Goal: Information Seeking & Learning: Find contact information

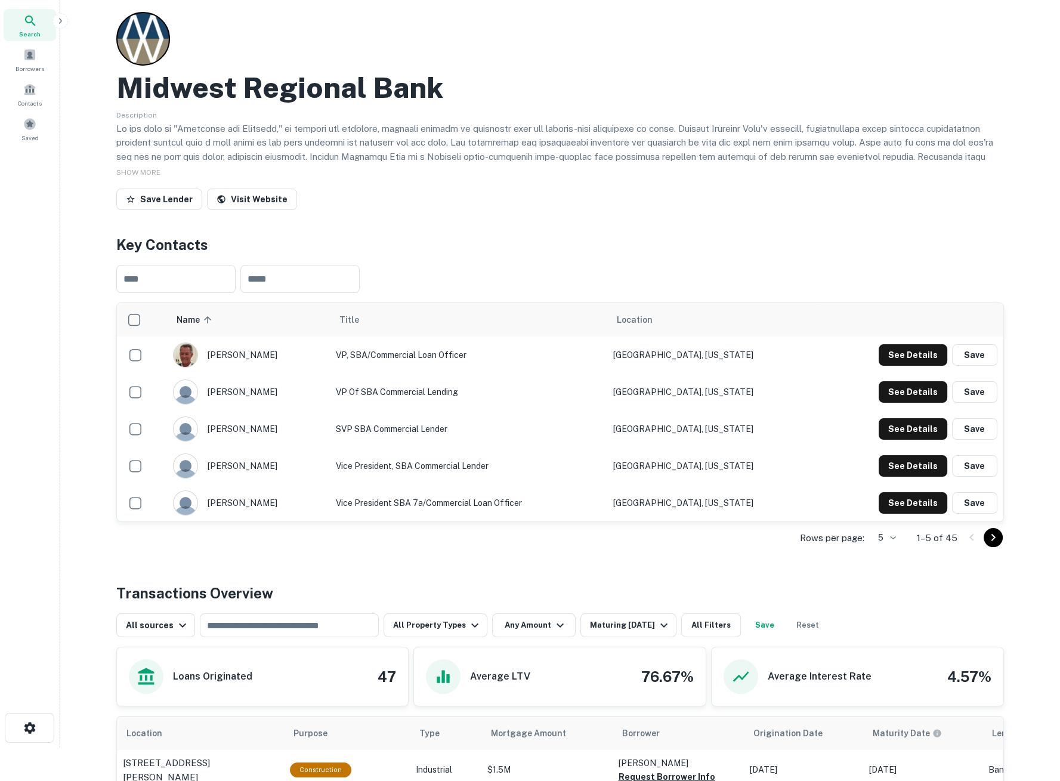
scroll to position [66, 0]
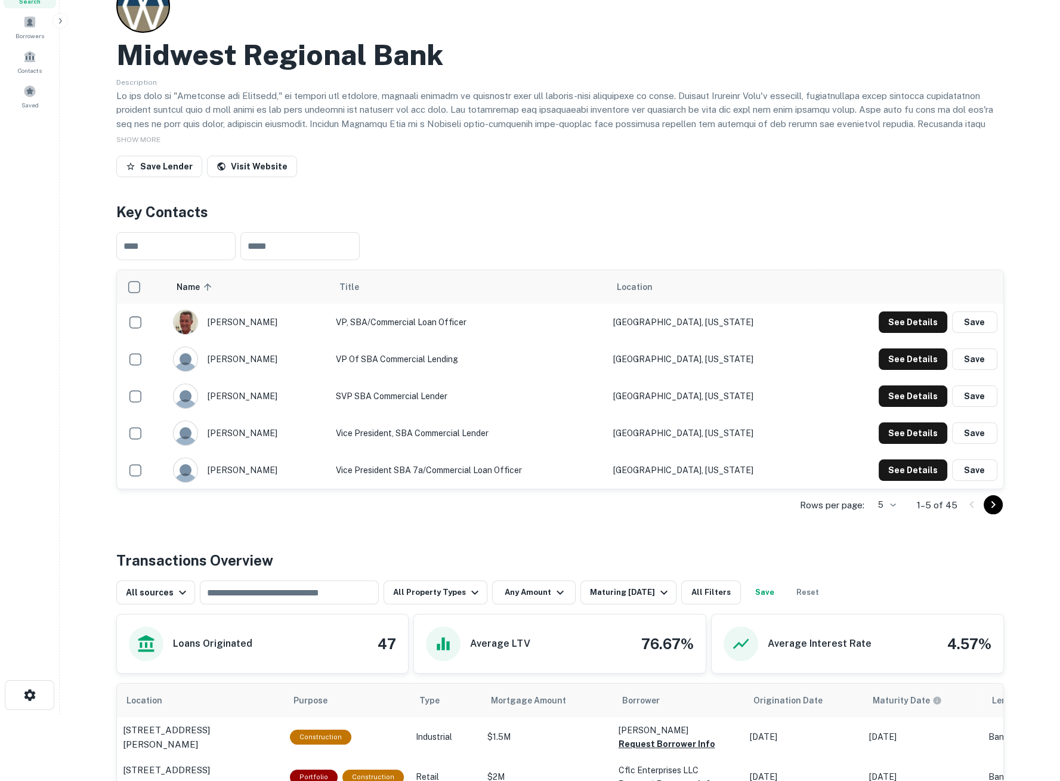
click at [986, 504] on icon "Go to next page" at bounding box center [993, 504] width 14 height 14
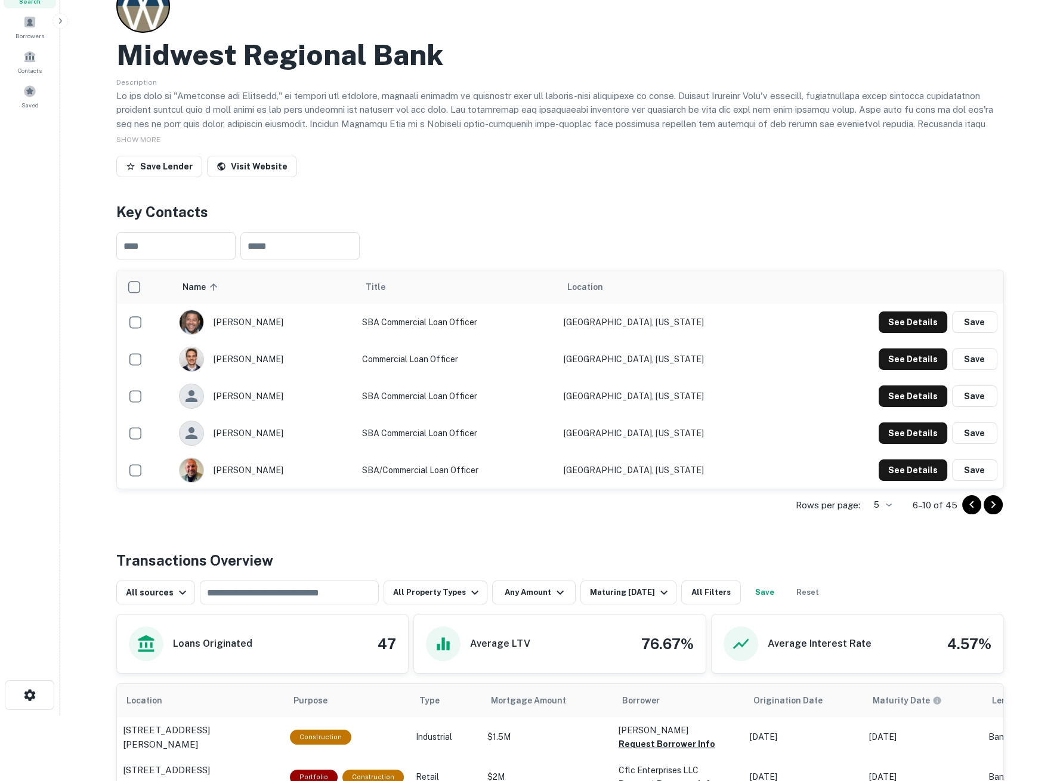
click at [997, 509] on icon "Go to next page" at bounding box center [993, 504] width 14 height 14
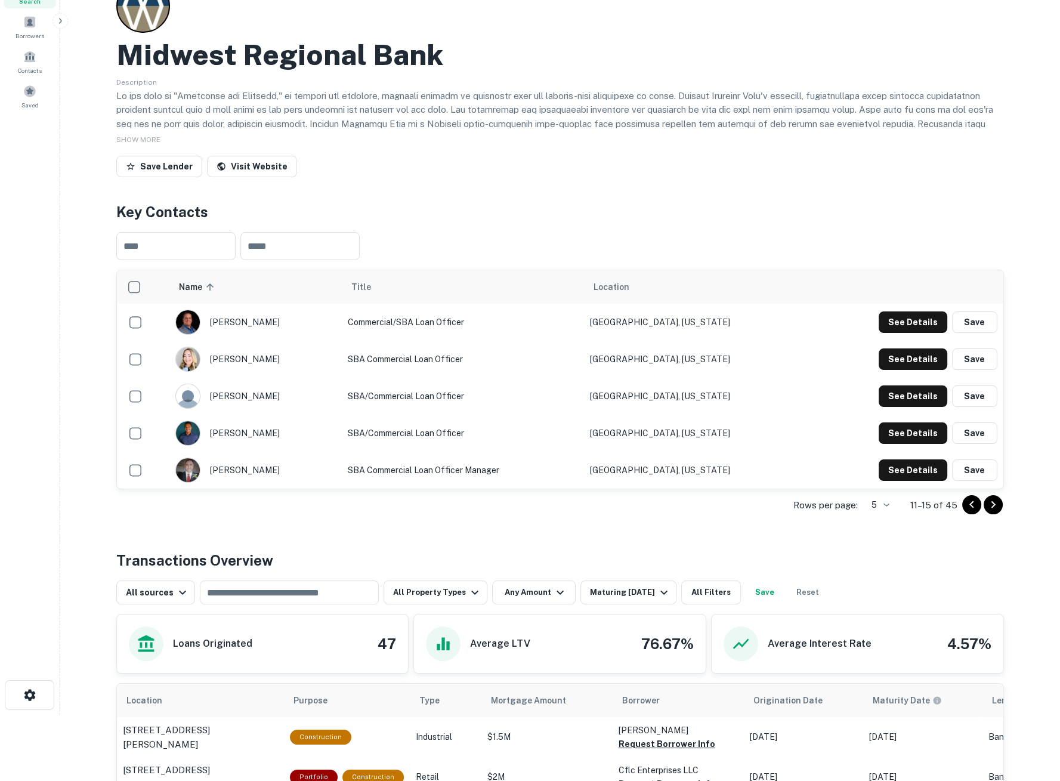
click at [989, 502] on icon "Go to next page" at bounding box center [993, 504] width 14 height 14
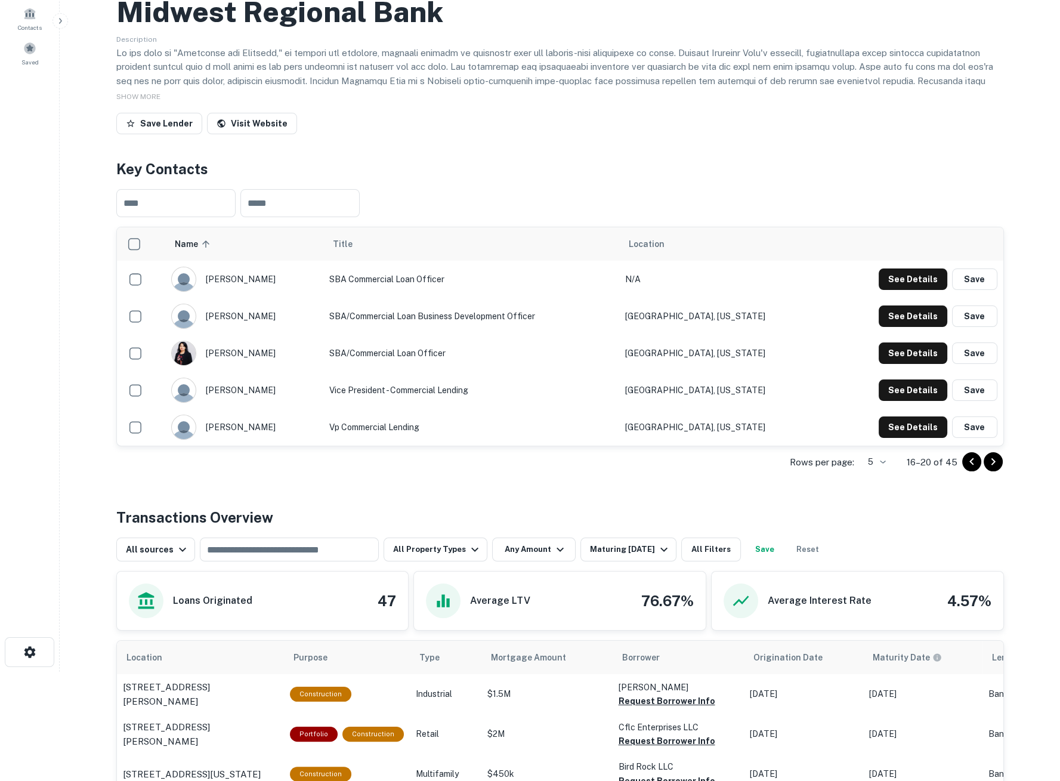
scroll to position [132, 0]
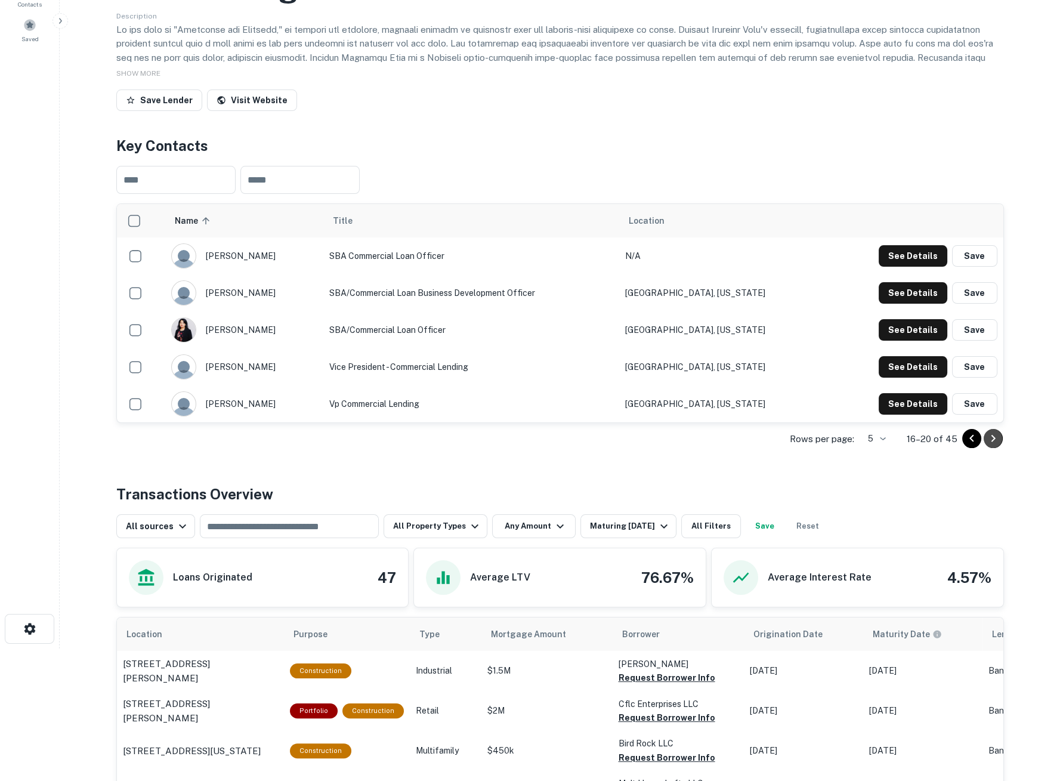
click at [995, 445] on icon "Go to next page" at bounding box center [993, 438] width 14 height 14
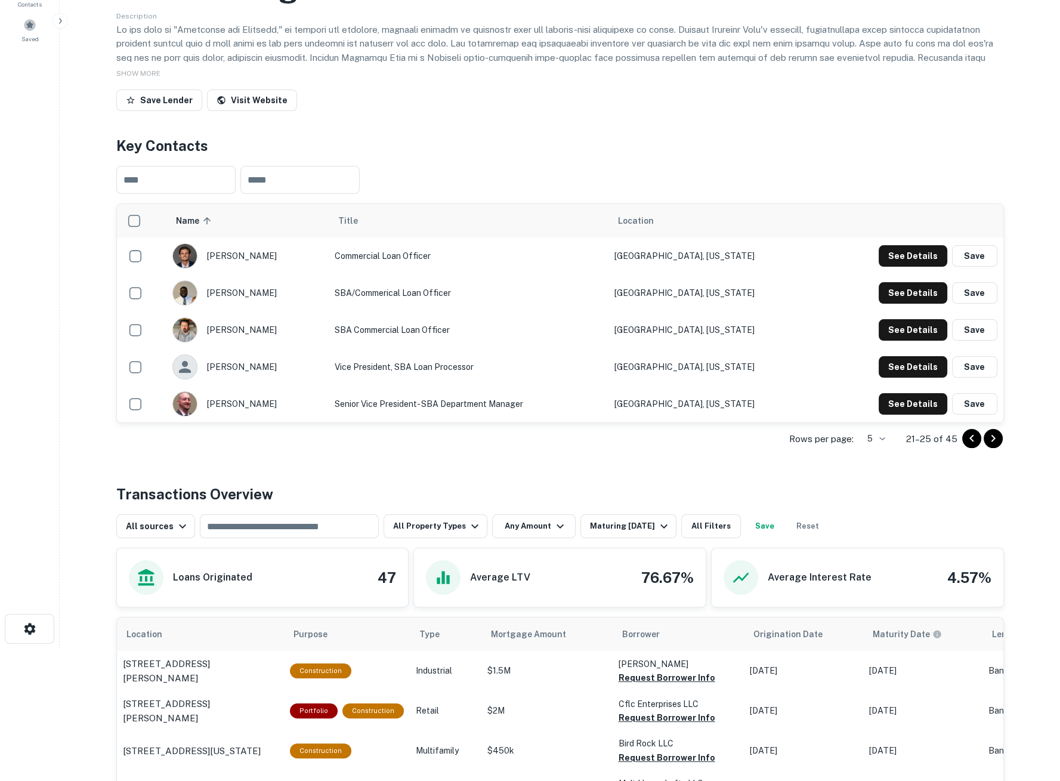
click at [989, 435] on icon "Go to next page" at bounding box center [993, 438] width 14 height 14
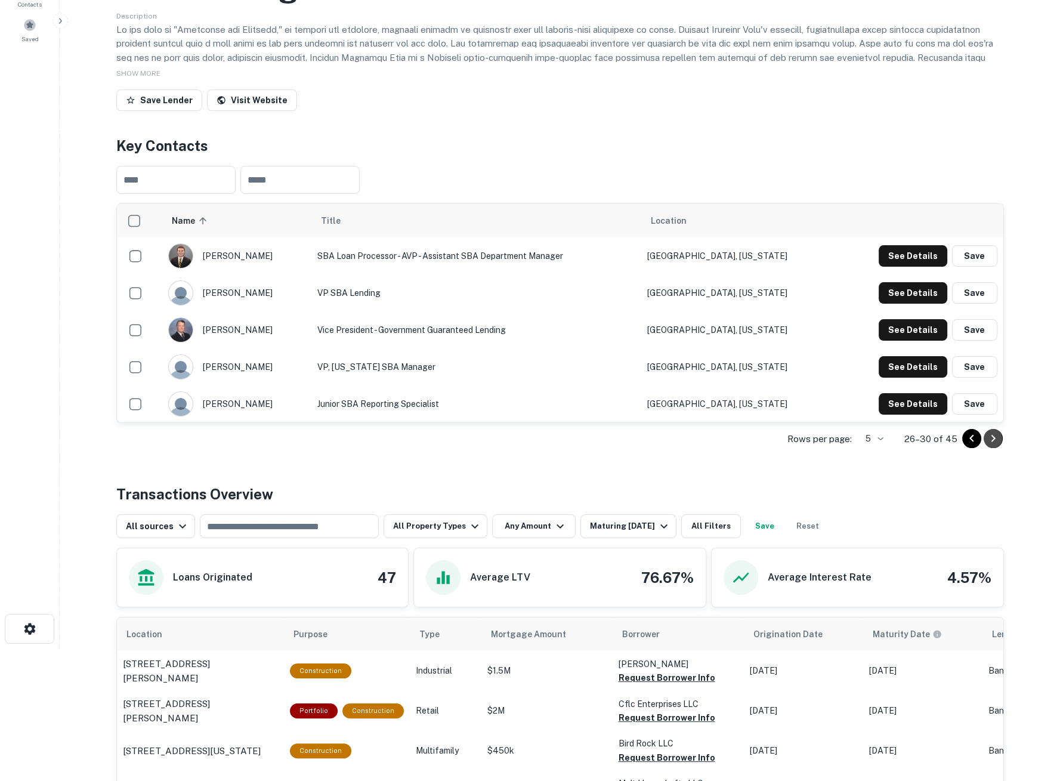
click at [989, 445] on button "Go to next page" at bounding box center [992, 438] width 19 height 19
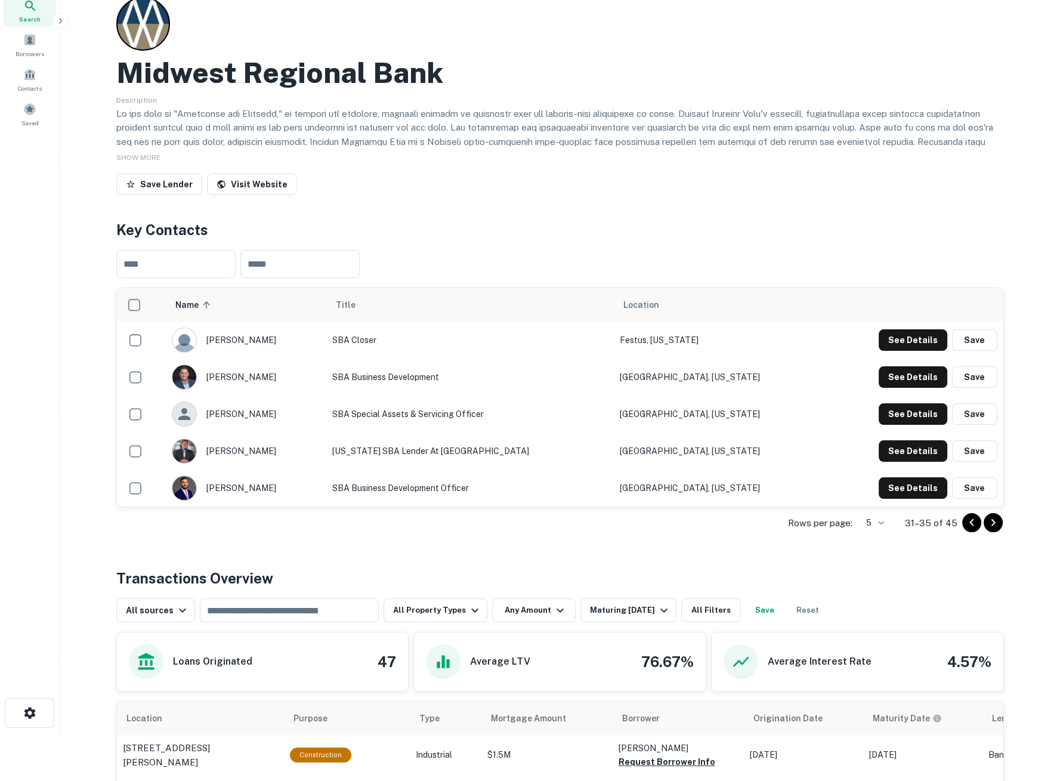
scroll to position [0, 0]
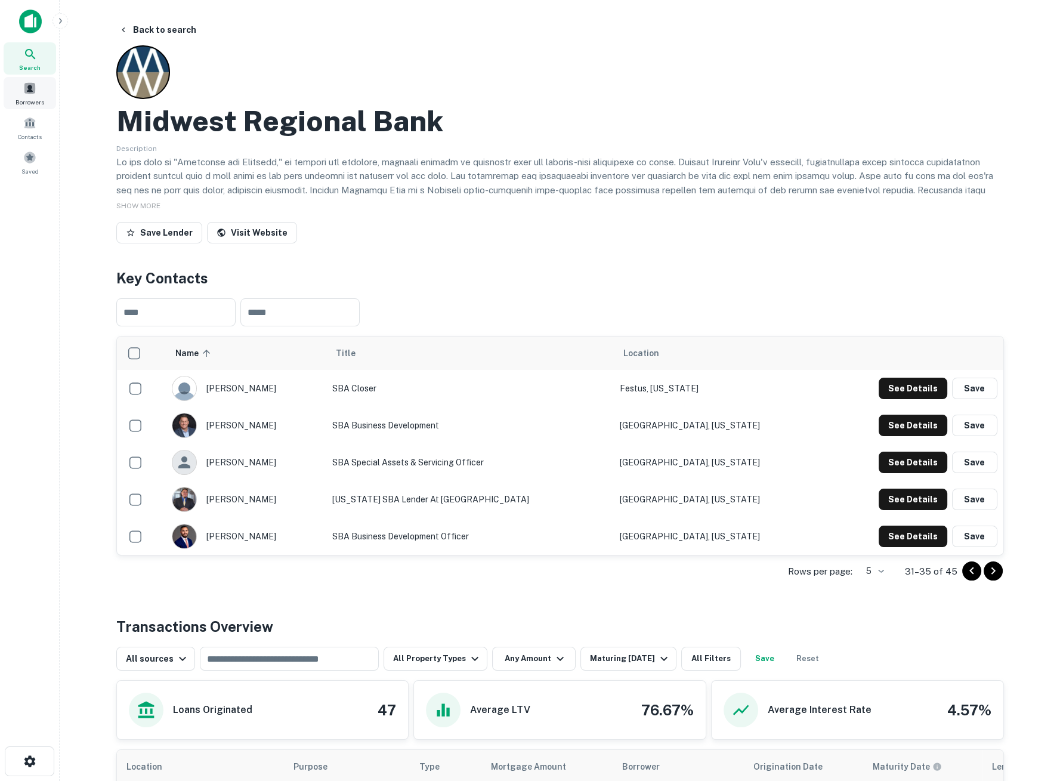
click at [28, 62] on div "Search" at bounding box center [30, 58] width 52 height 32
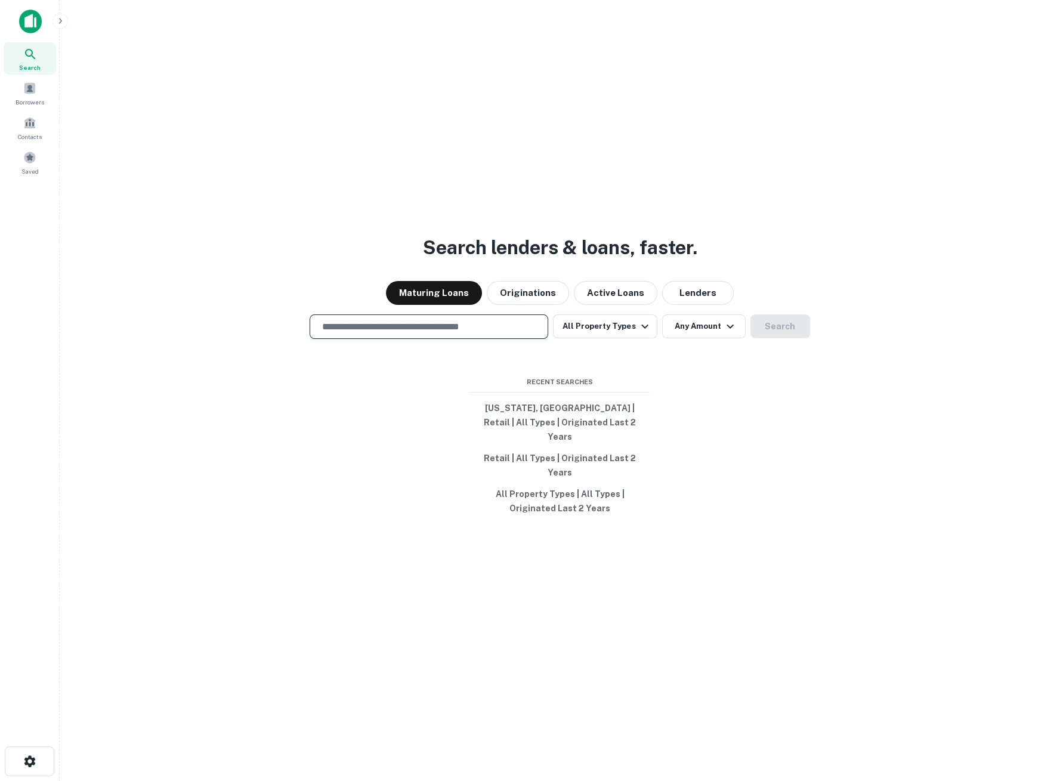
click at [440, 333] on input "text" at bounding box center [429, 327] width 228 height 14
type input "**********"
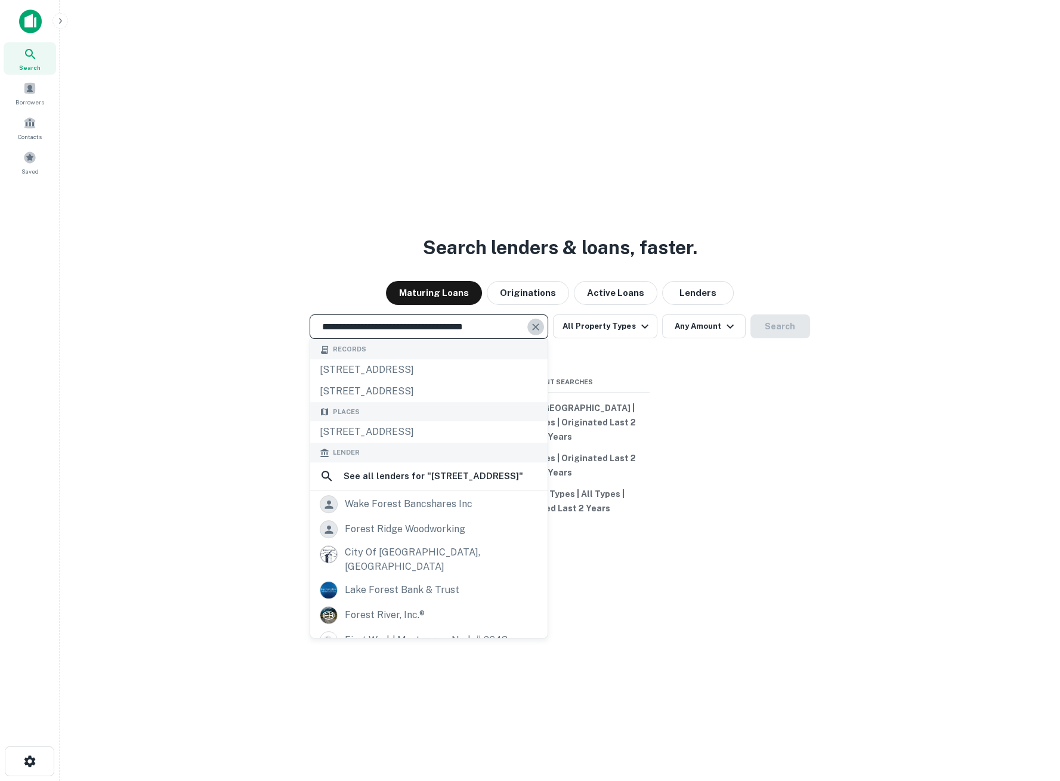
click at [533, 333] on icon "Clear" at bounding box center [536, 327] width 12 height 12
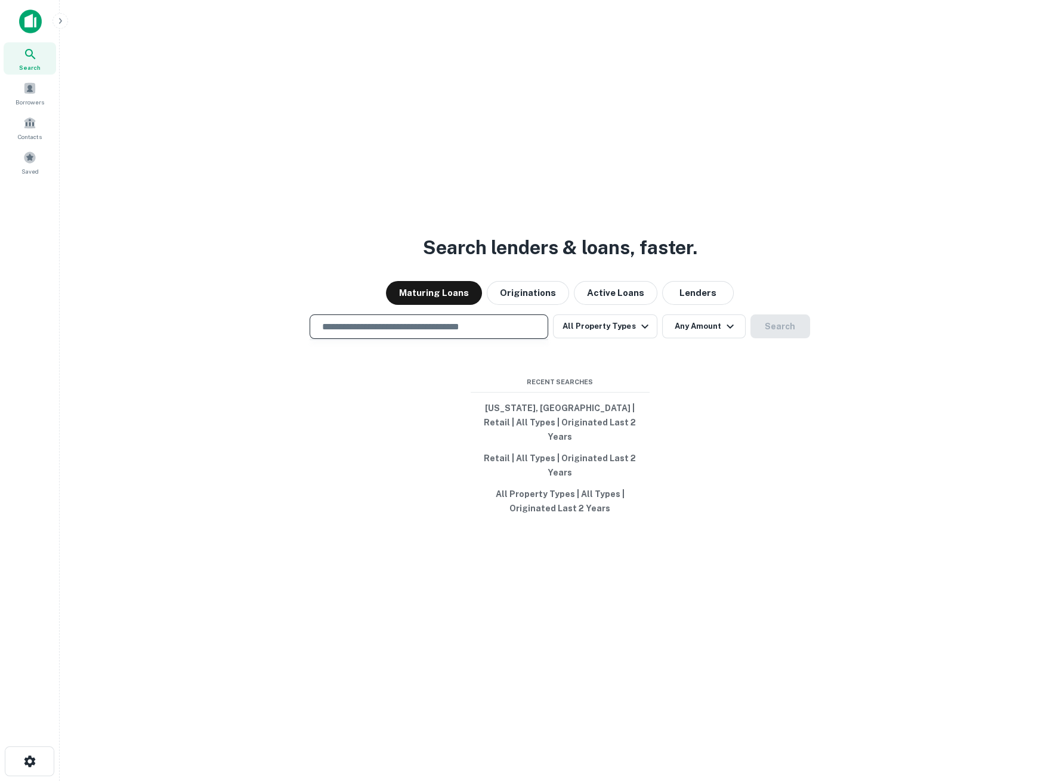
click at [481, 333] on input "text" at bounding box center [429, 327] width 228 height 14
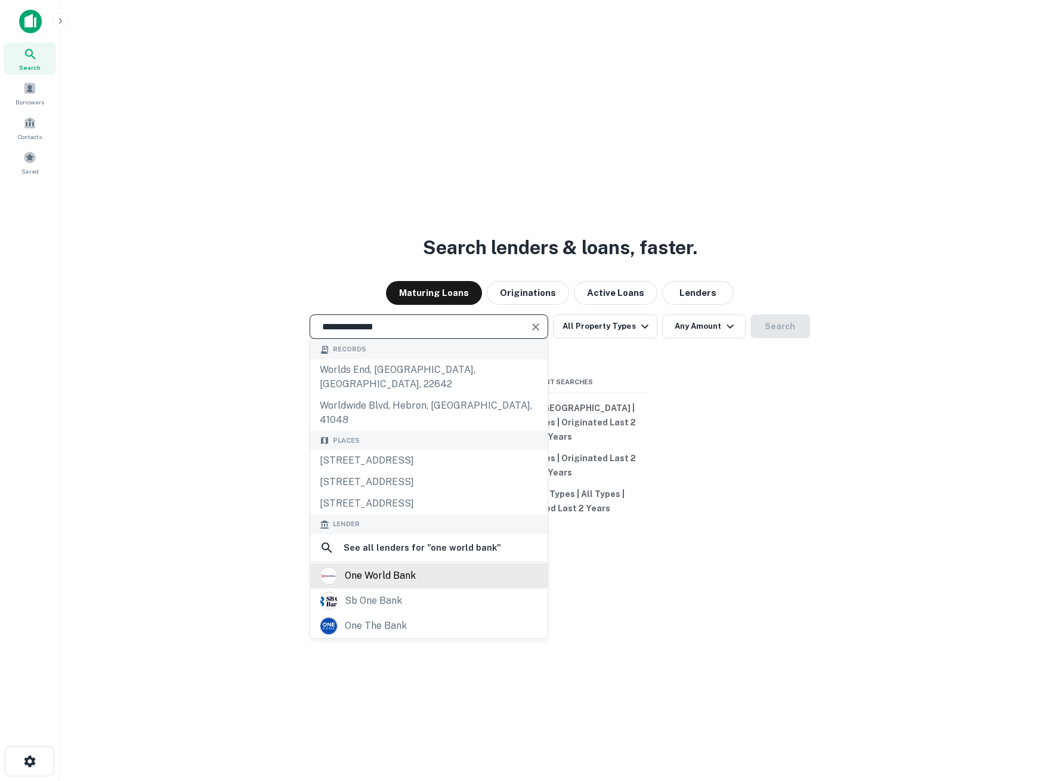
type input "**********"
click at [437, 584] on div "one world bank" at bounding box center [429, 576] width 218 height 18
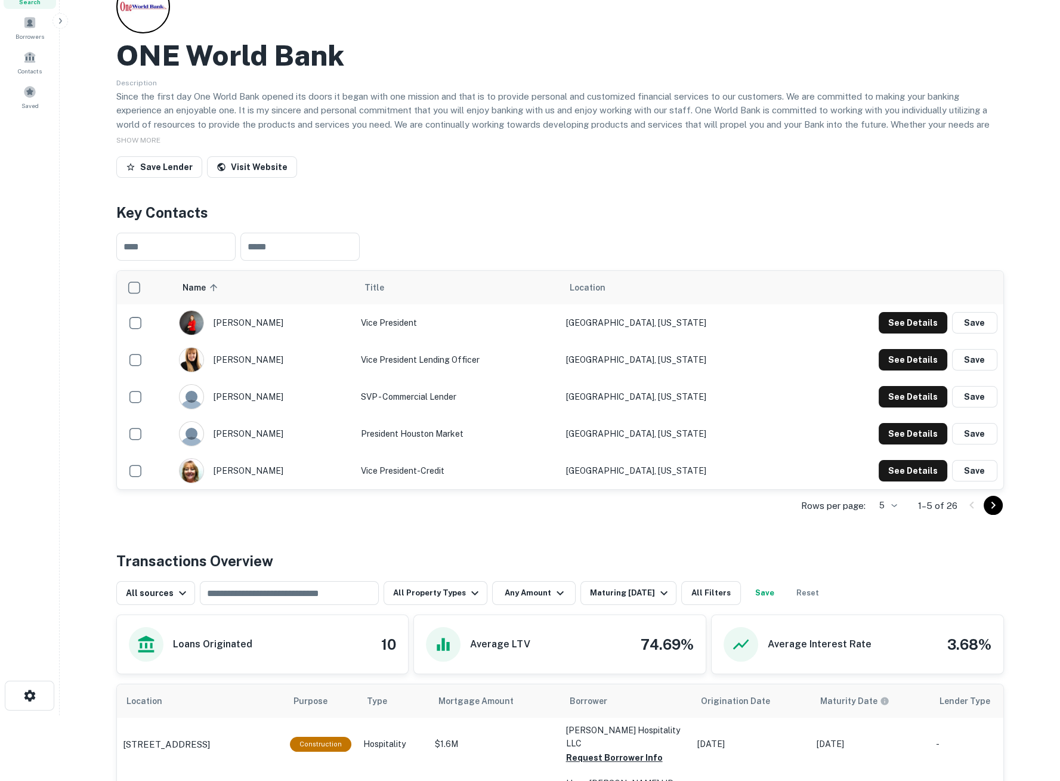
scroll to position [66, 0]
click at [993, 506] on icon "Go to next page" at bounding box center [993, 504] width 14 height 14
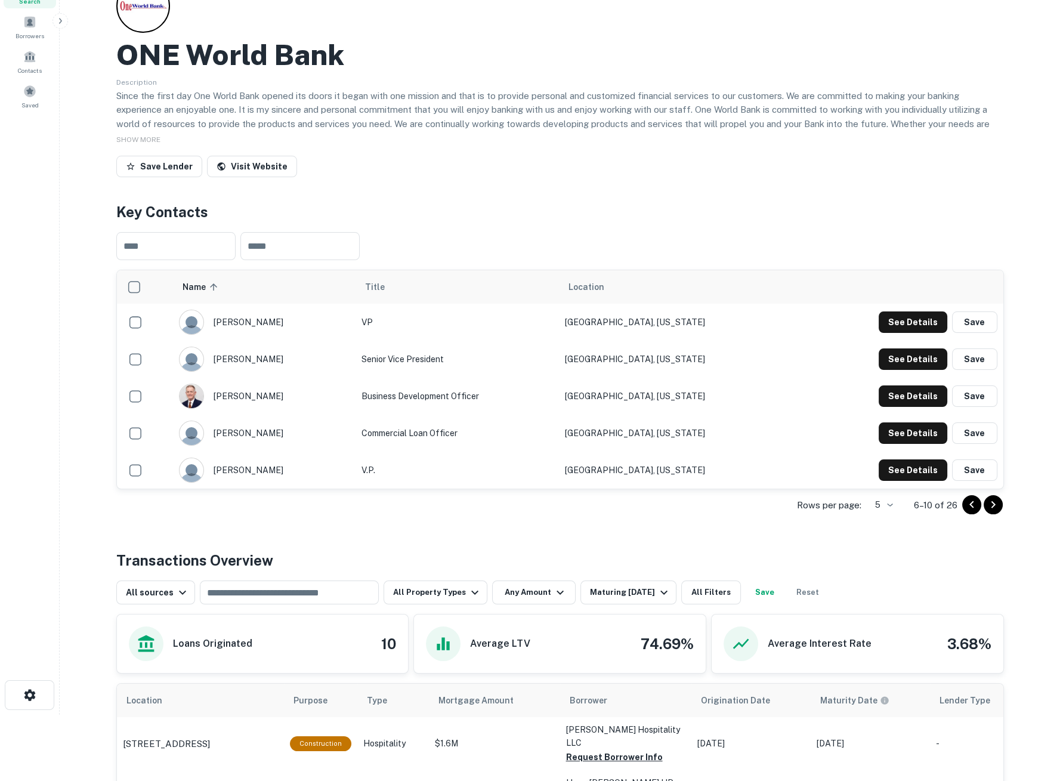
click at [997, 513] on div at bounding box center [982, 504] width 41 height 19
click at [994, 509] on icon "Go to next page" at bounding box center [993, 504] width 14 height 14
click at [993, 506] on icon "Go to next page" at bounding box center [993, 504] width 14 height 14
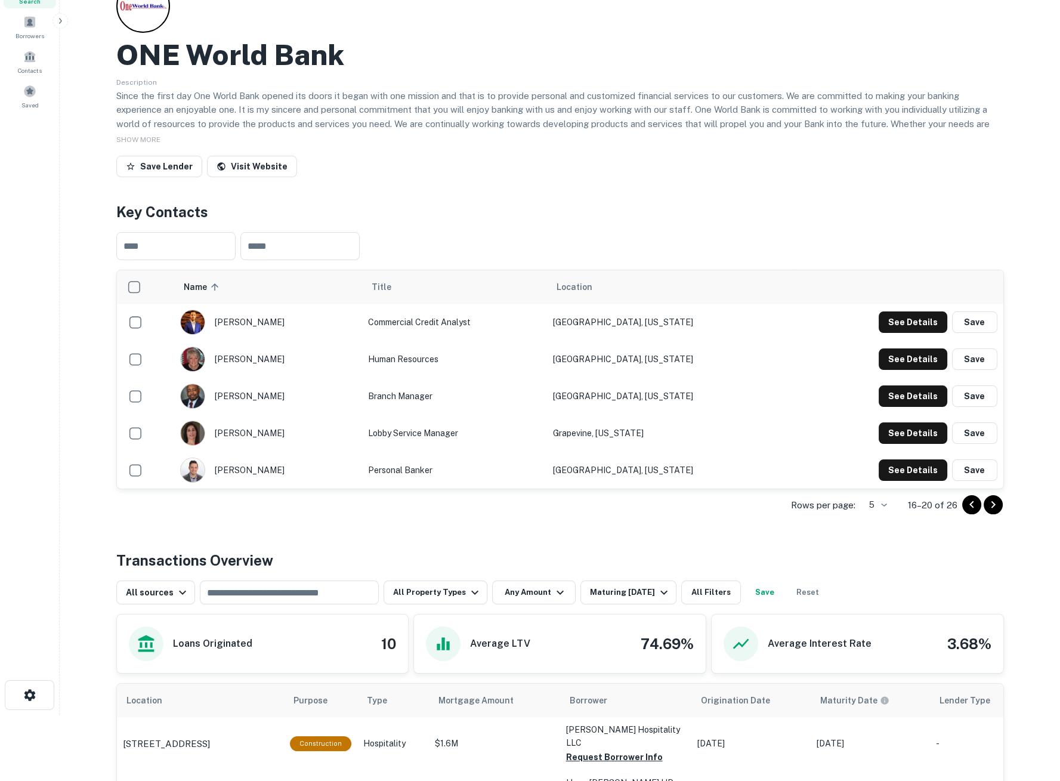
click at [879, 505] on body "Search Borrowers Contacts Saved Back to search ONE World Bank Description Since…" at bounding box center [530, 324] width 1060 height 781
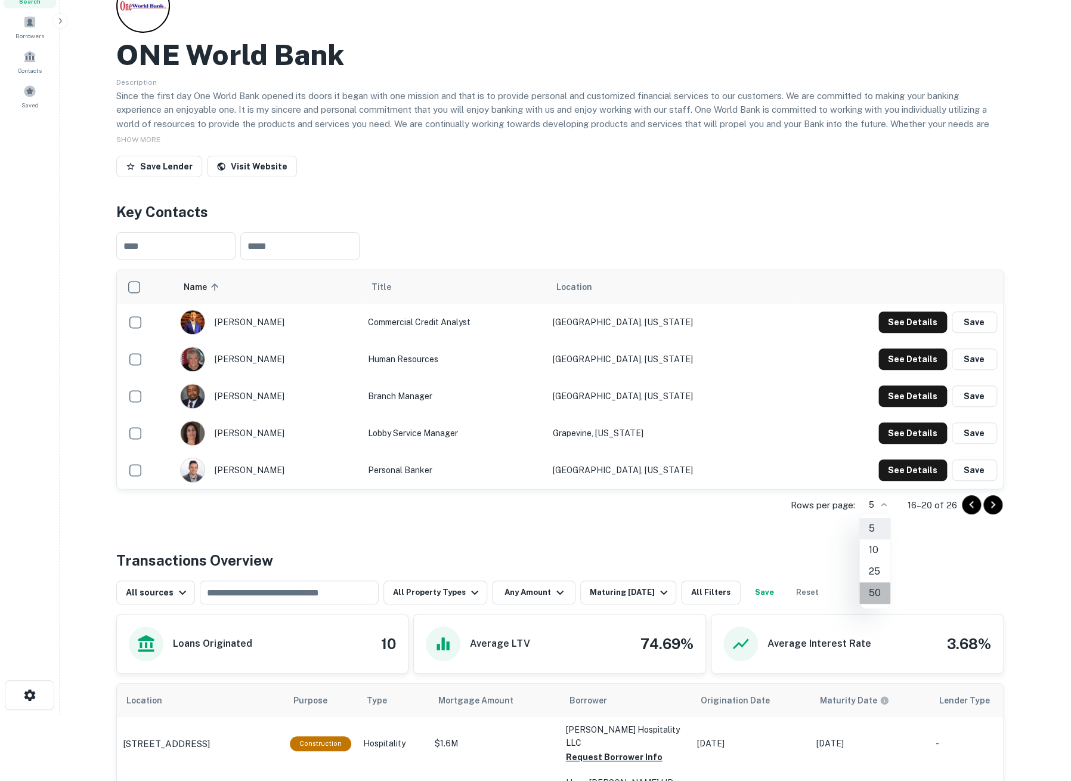
click at [877, 592] on li "50" at bounding box center [874, 592] width 31 height 21
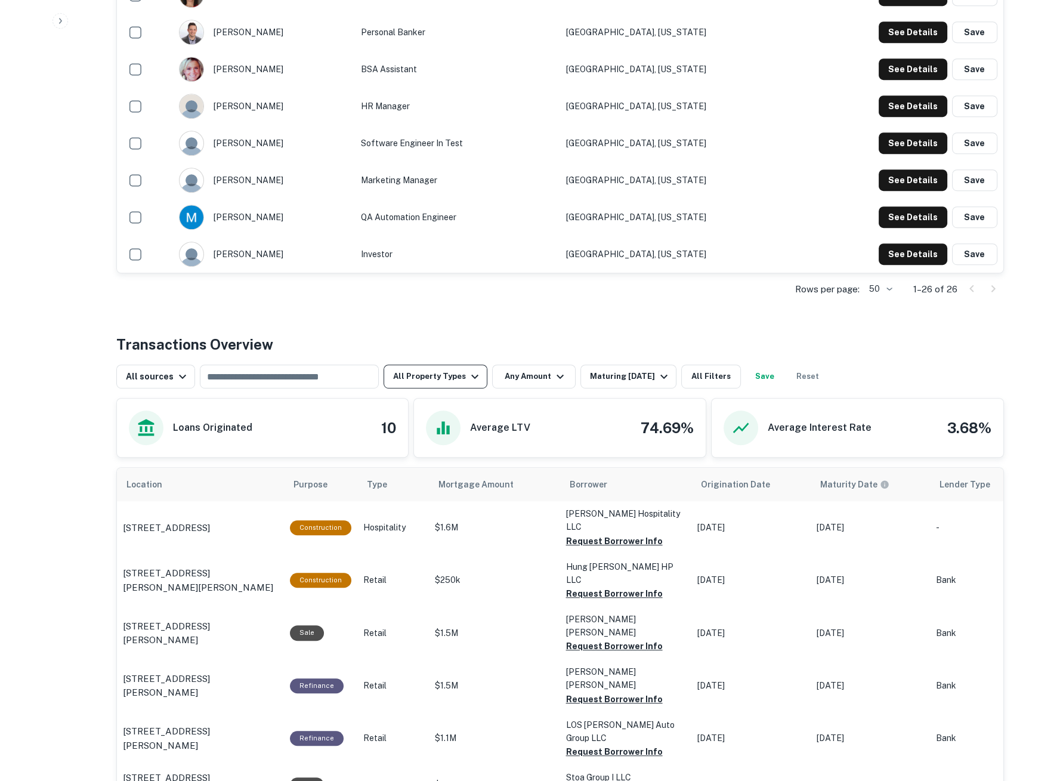
scroll to position [1060, 0]
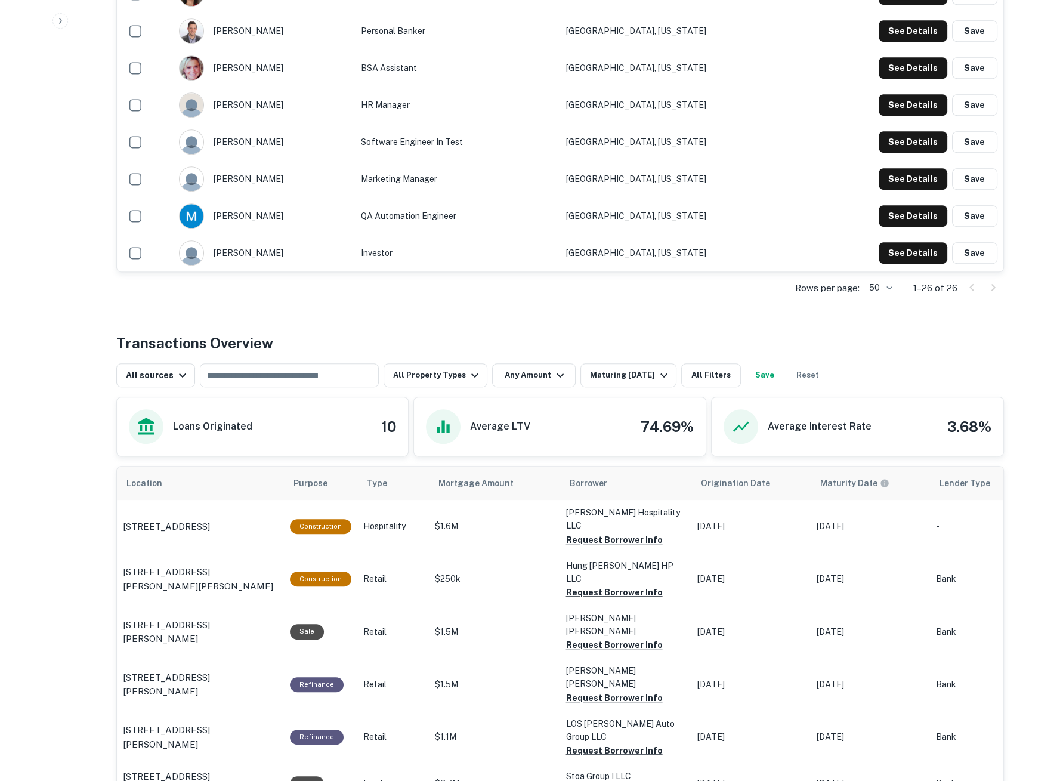
click at [988, 287] on div at bounding box center [982, 287] width 41 height 19
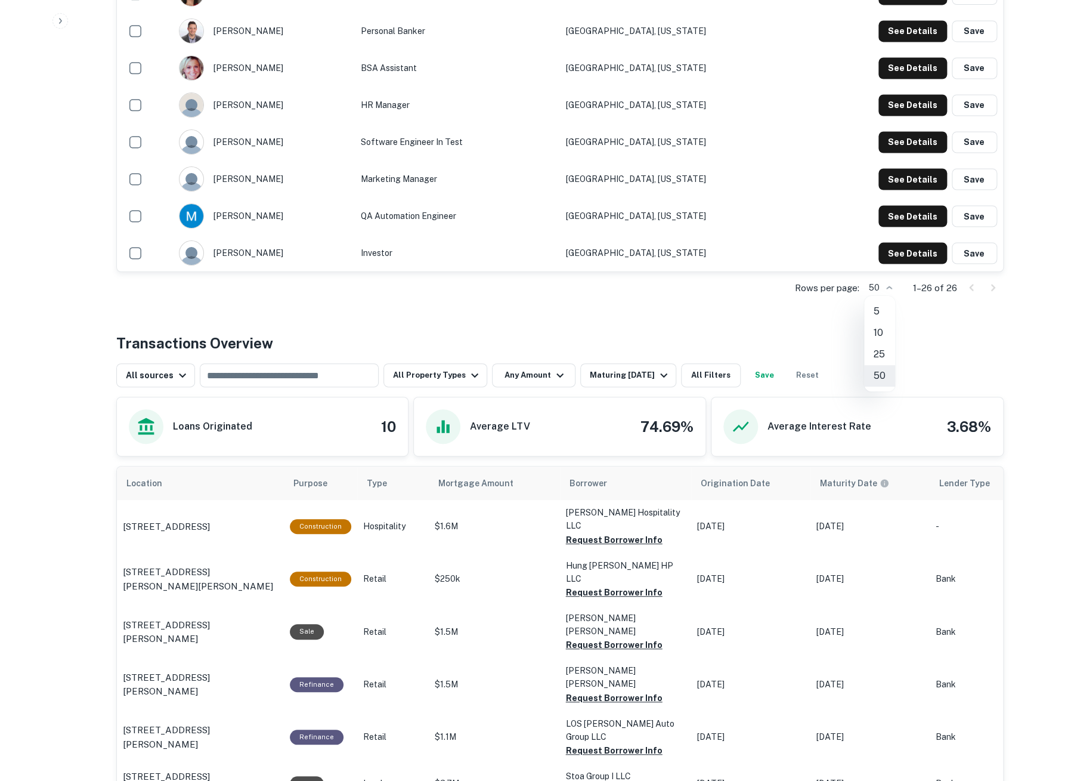
click at [886, 289] on div at bounding box center [535, 390] width 1071 height 781
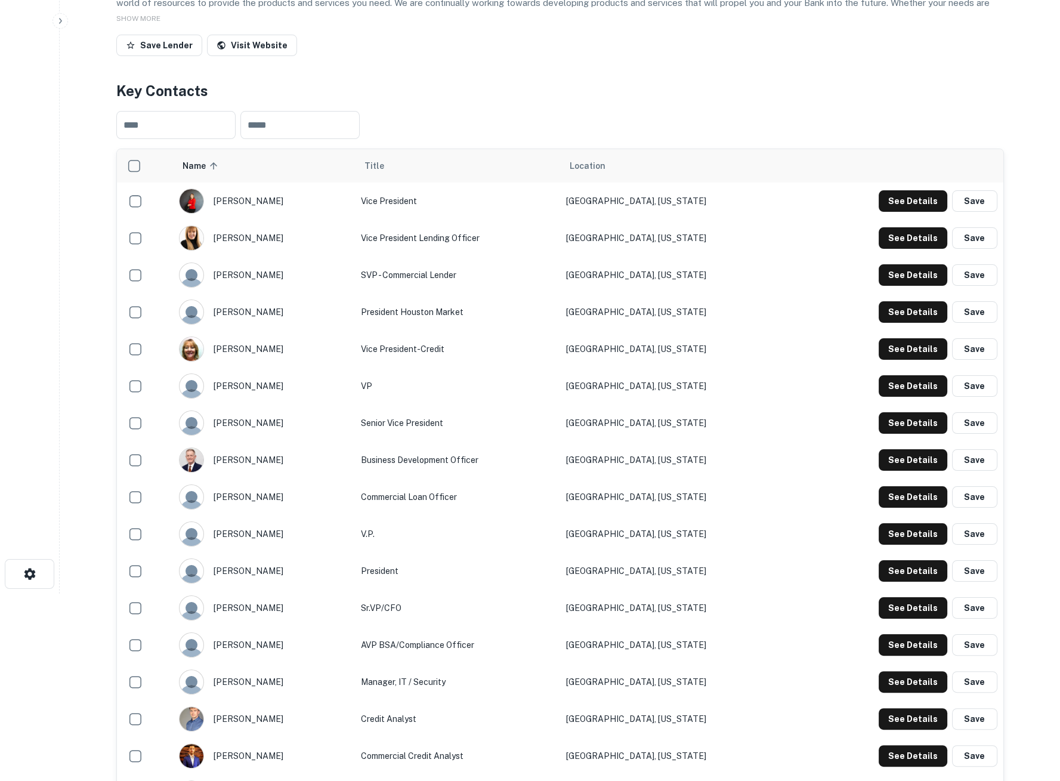
scroll to position [199, 0]
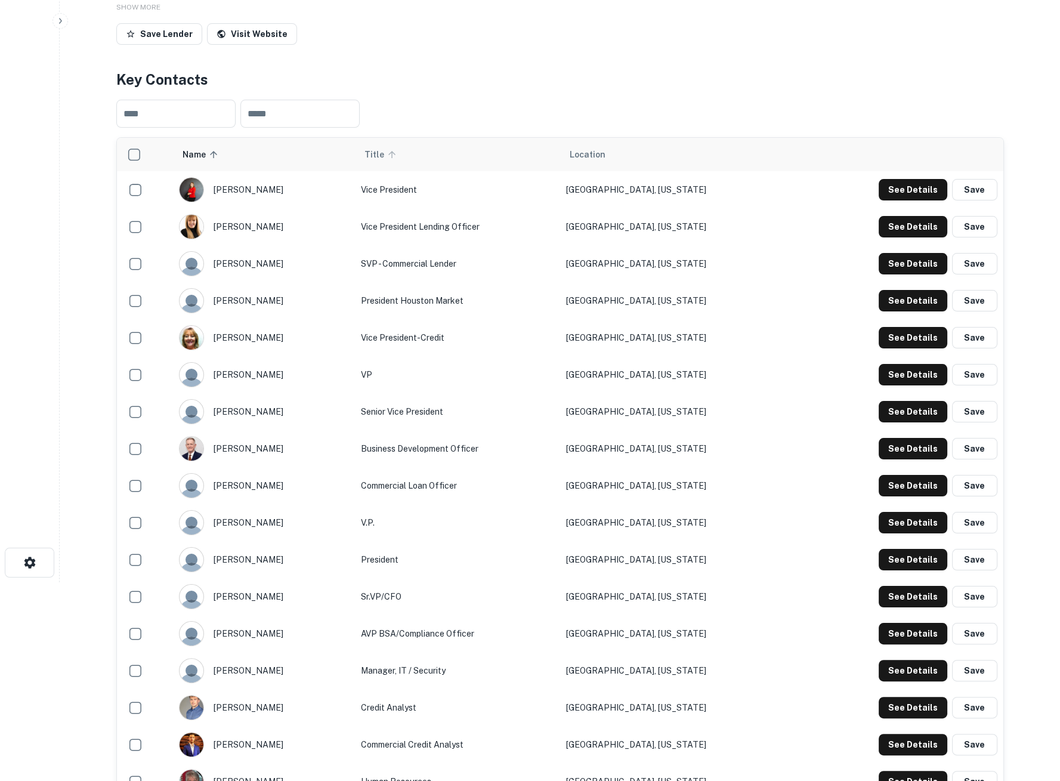
click at [400, 154] on span "Title" at bounding box center [381, 154] width 35 height 14
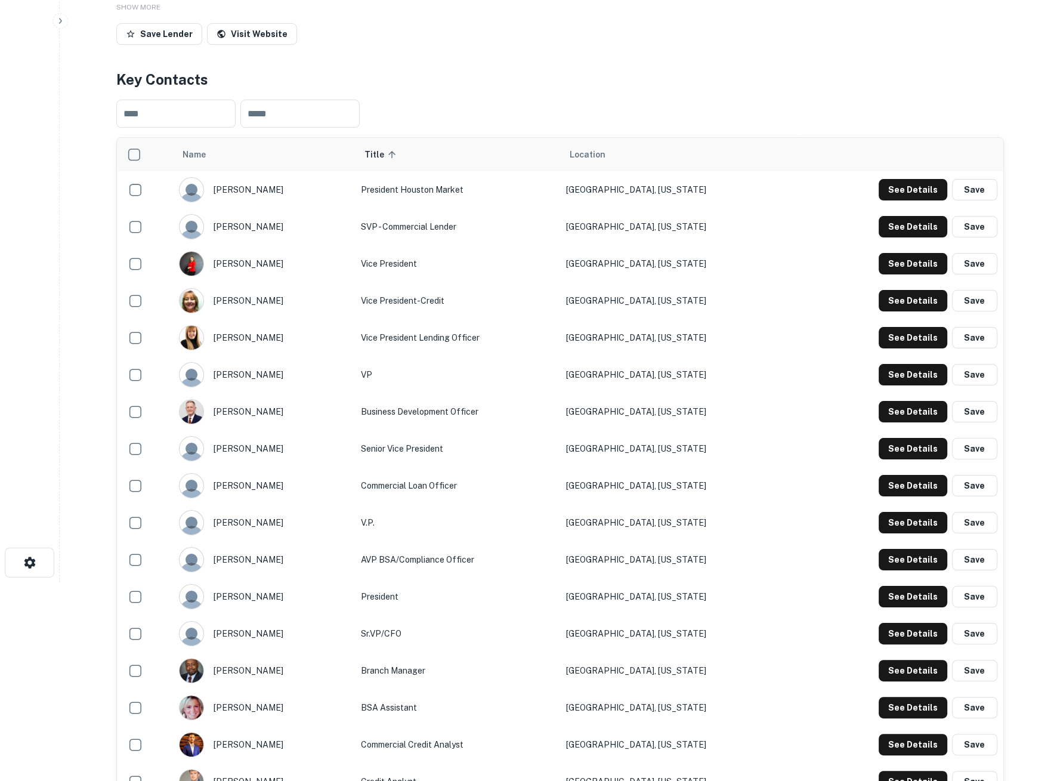
click at [658, 161] on th "Location" at bounding box center [678, 154] width 239 height 33
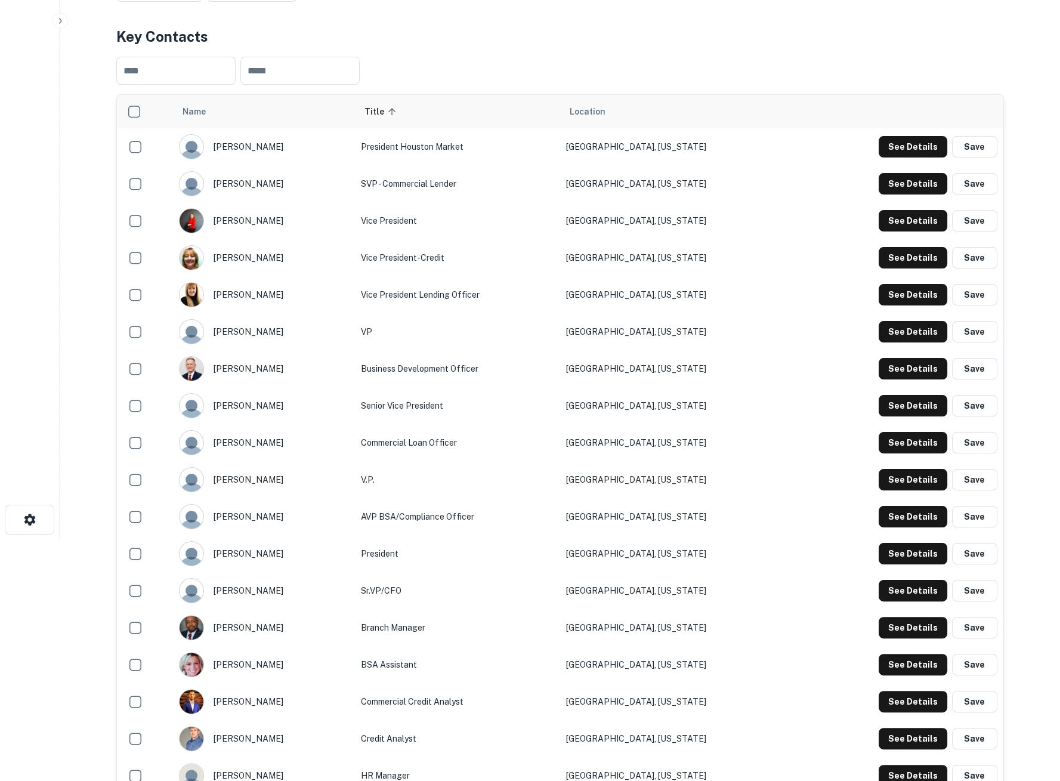
scroll to position [265, 0]
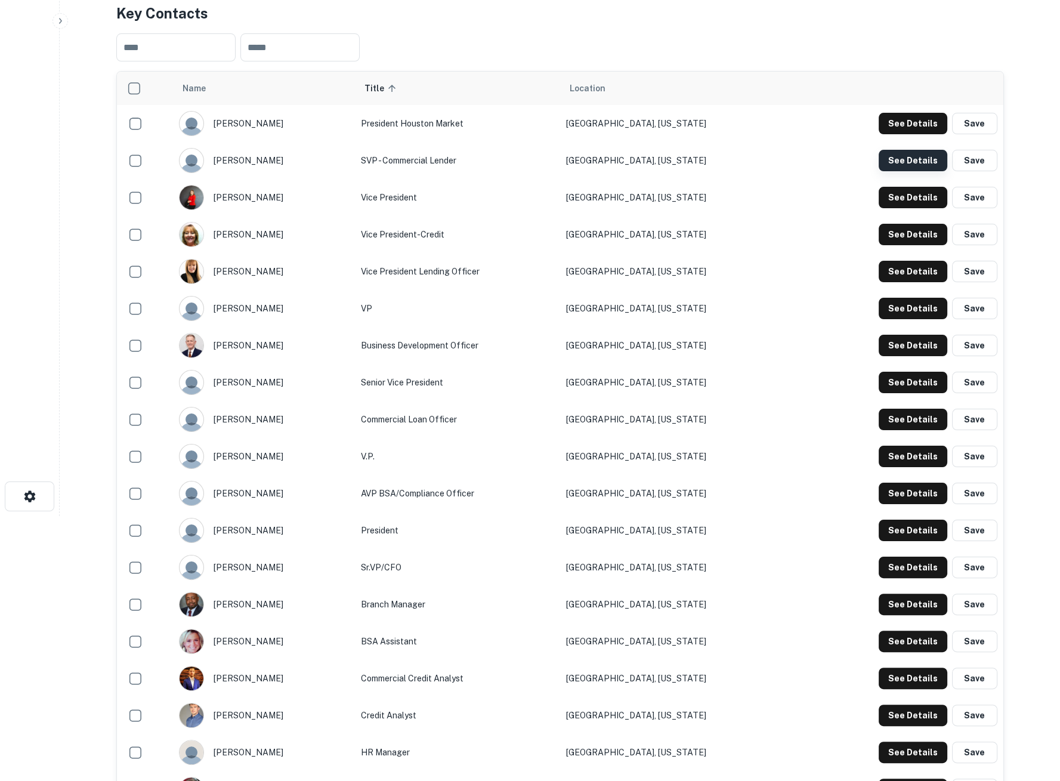
click at [917, 134] on button "See Details" at bounding box center [912, 123] width 69 height 21
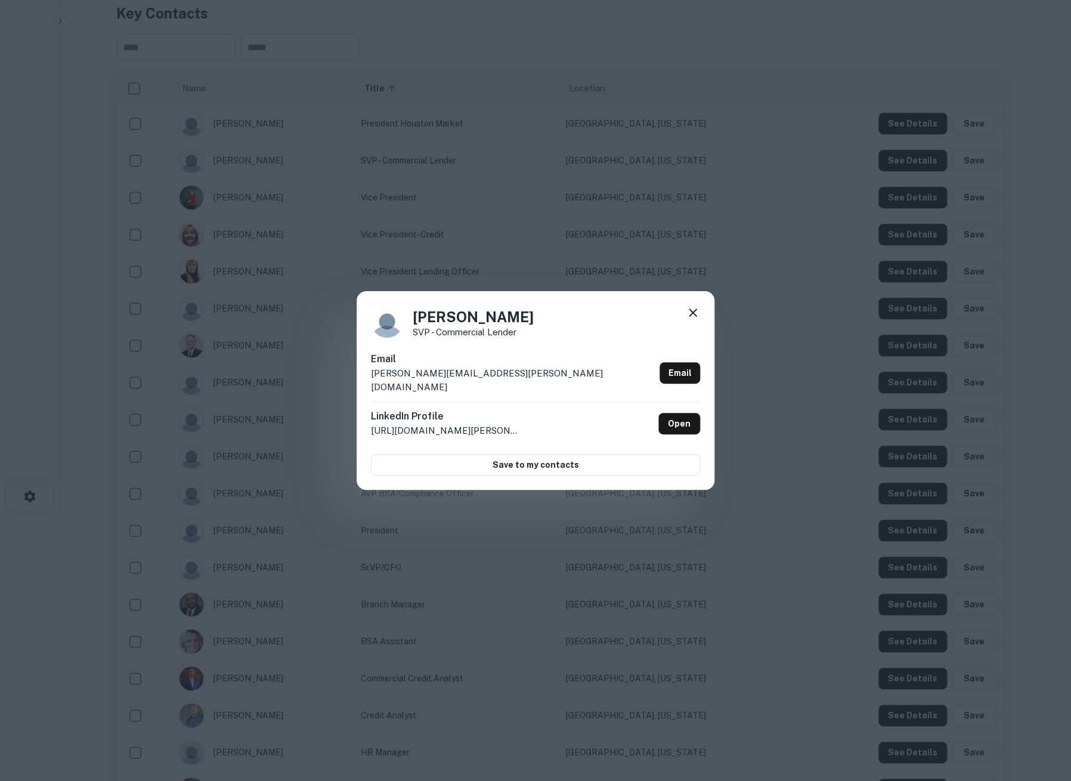
click at [688, 315] on icon at bounding box center [693, 312] width 14 height 14
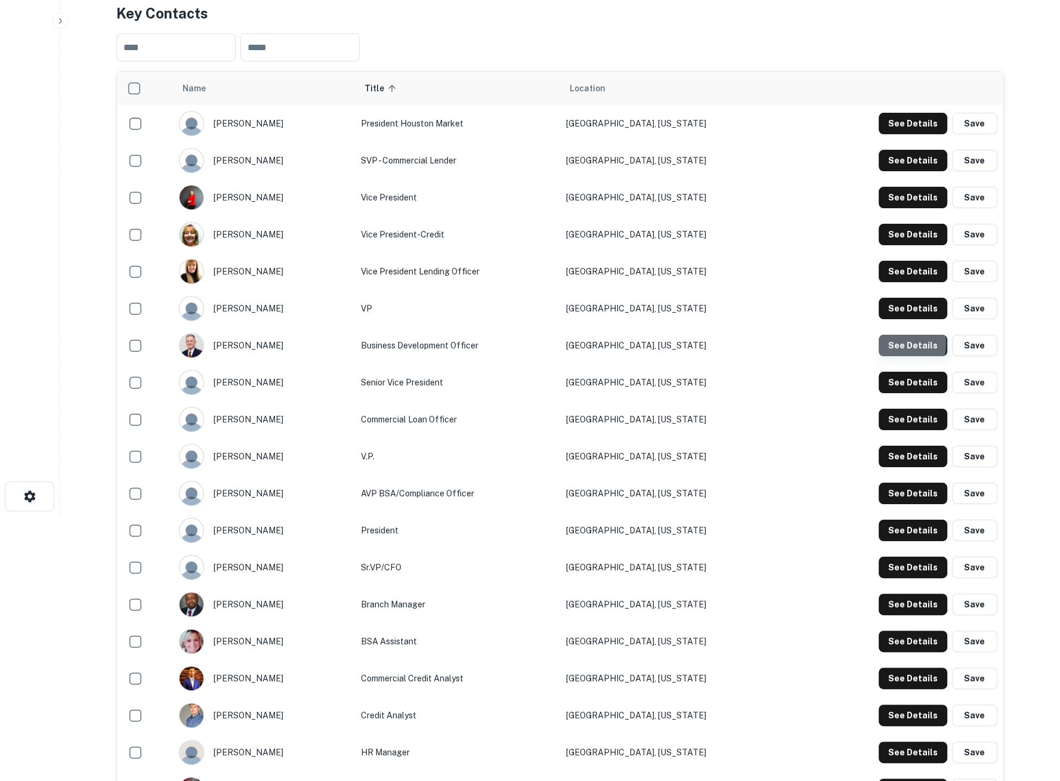
click at [896, 134] on button "See Details" at bounding box center [912, 123] width 69 height 21
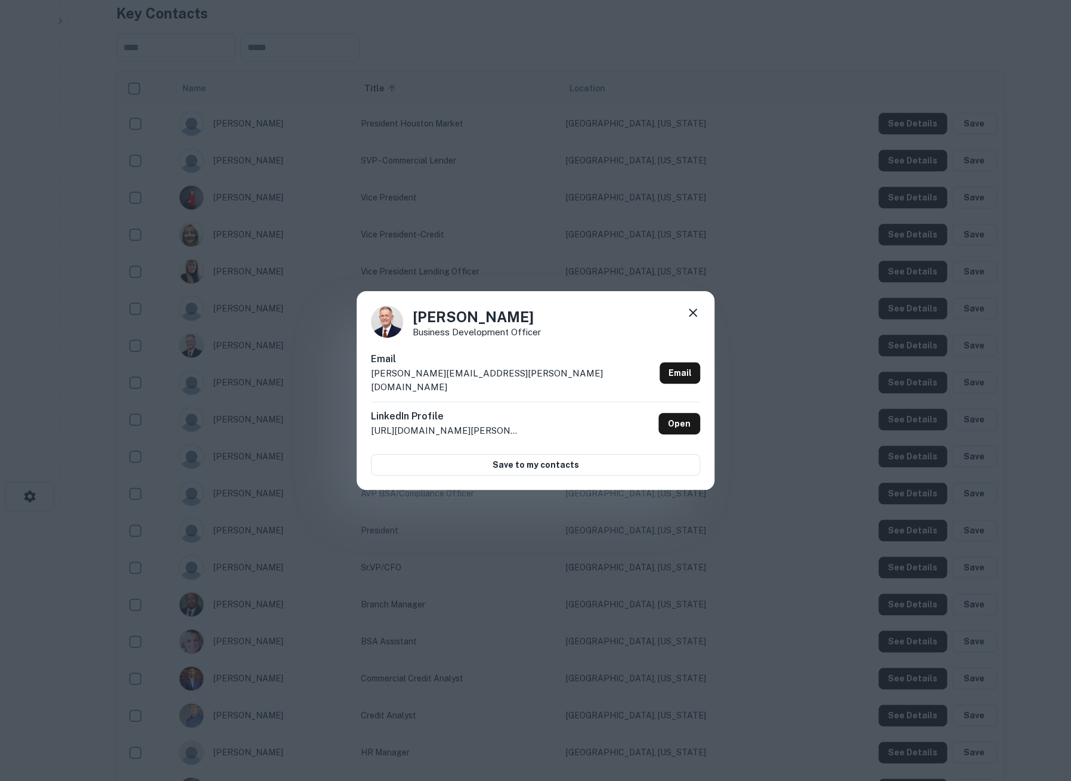
click at [696, 315] on icon at bounding box center [693, 312] width 8 height 8
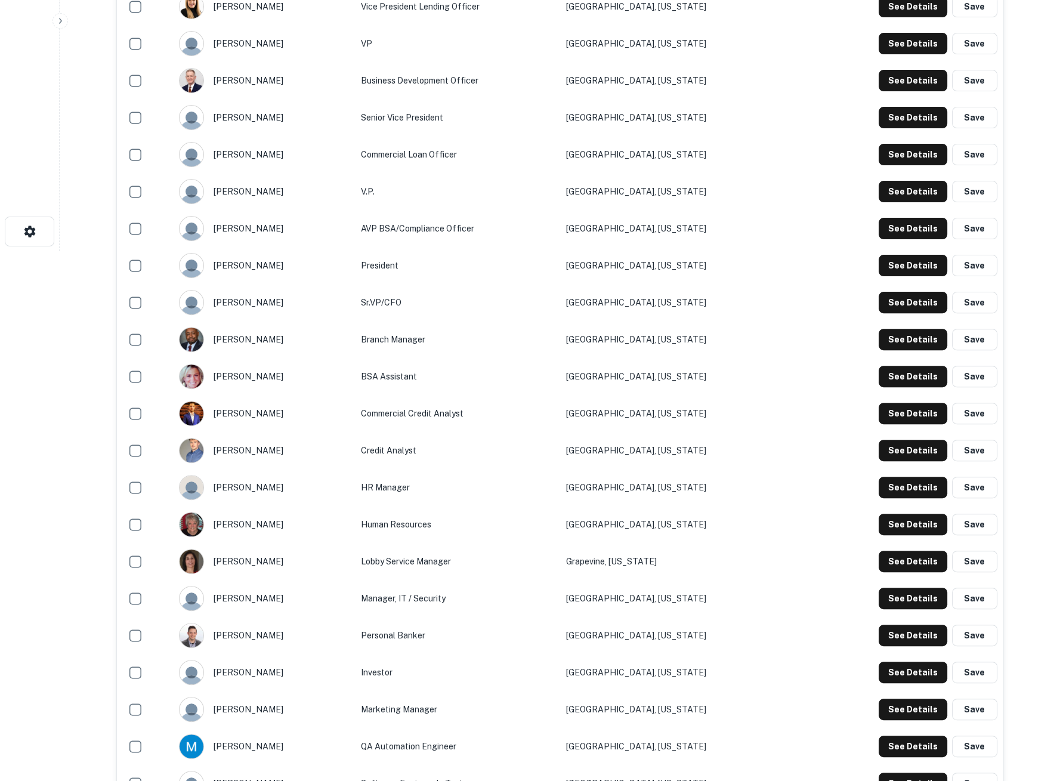
scroll to position [463, 0]
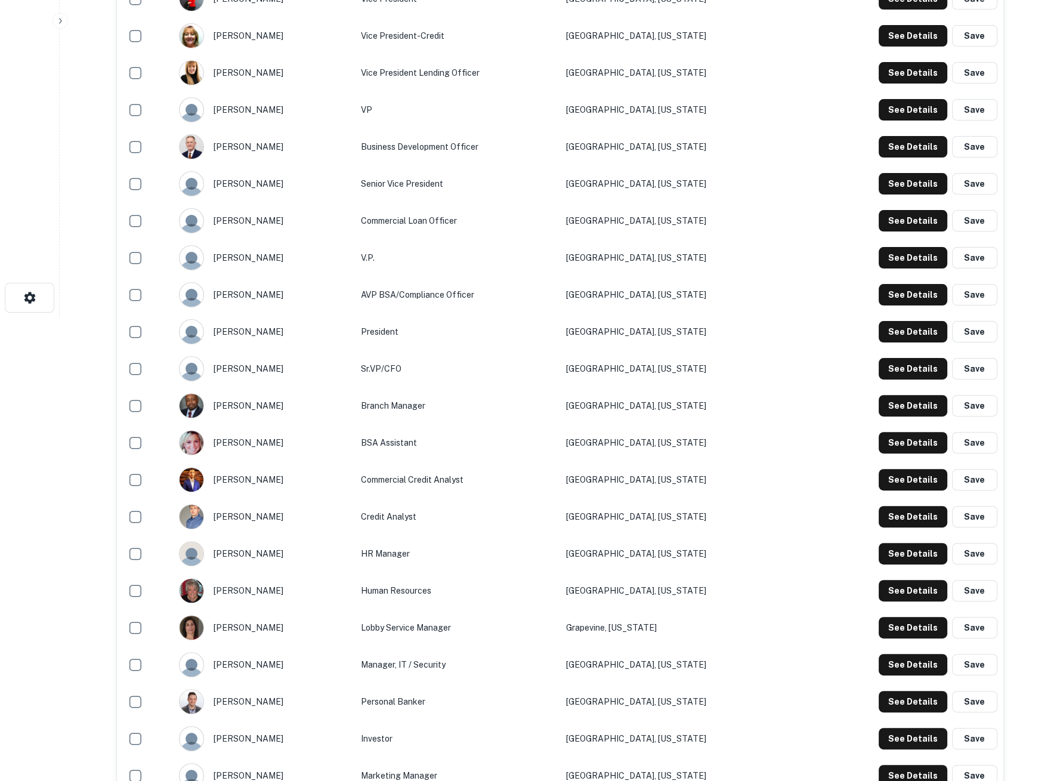
click at [919, 244] on td "See Details Save" at bounding box center [900, 257] width 205 height 37
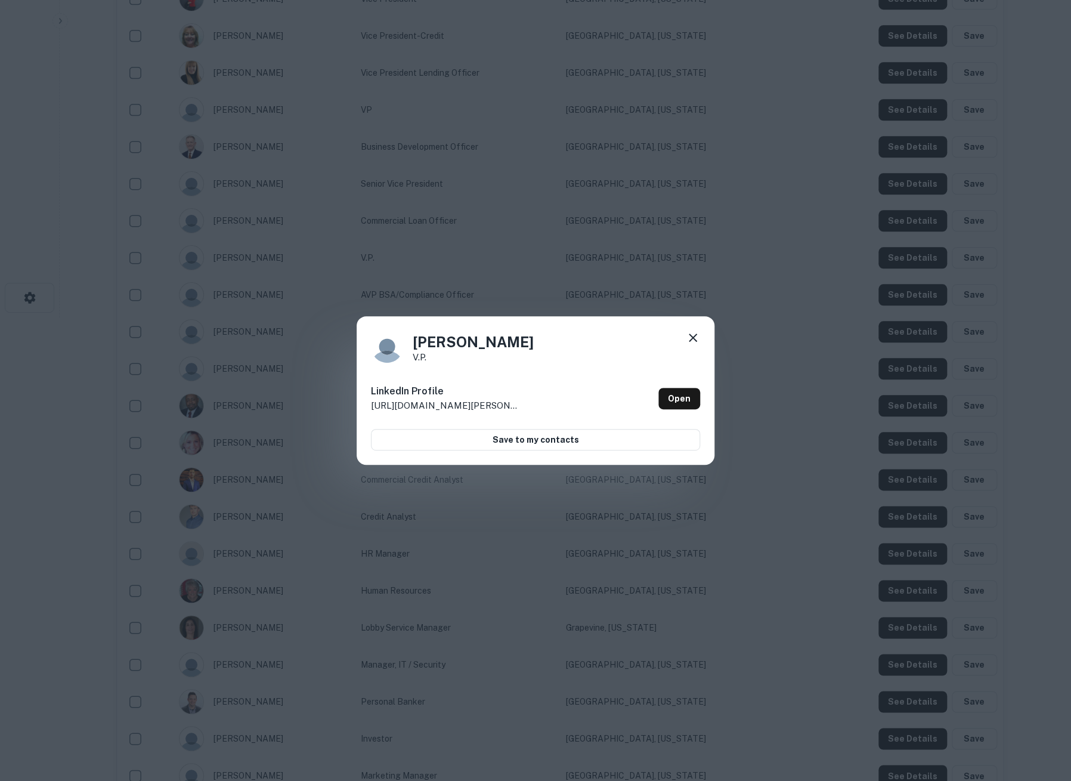
click at [694, 336] on icon at bounding box center [693, 337] width 14 height 14
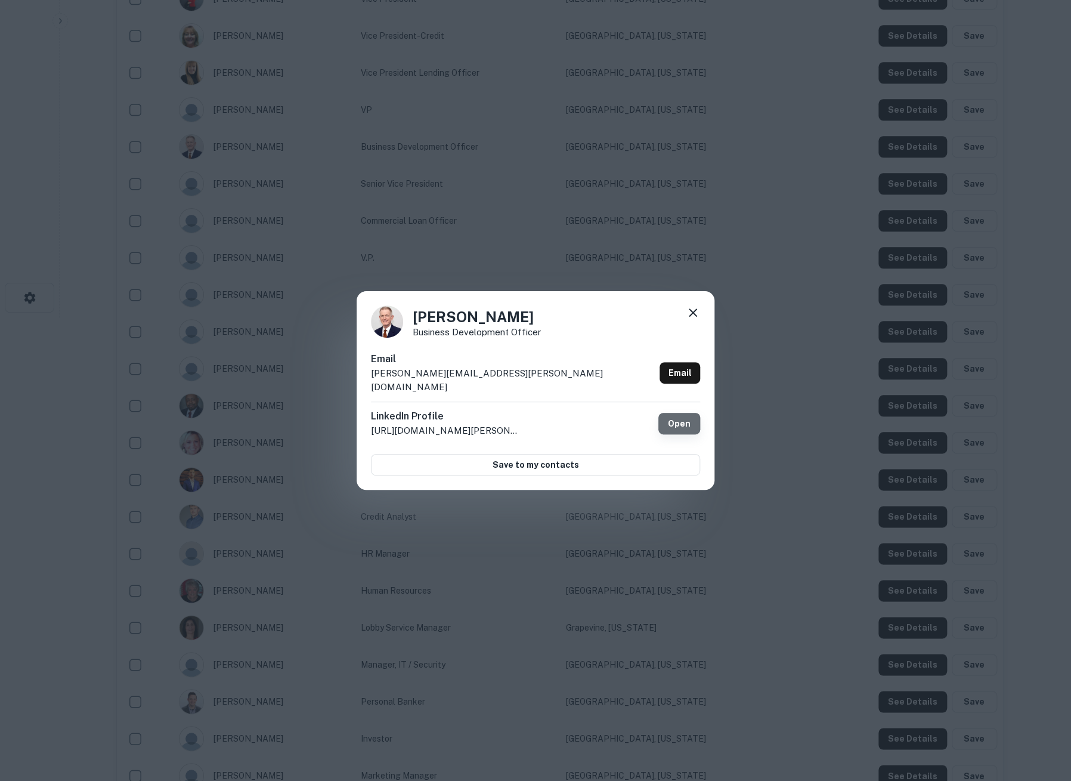
click at [672, 419] on link "Open" at bounding box center [679, 423] width 42 height 21
click at [693, 320] on icon at bounding box center [693, 312] width 14 height 14
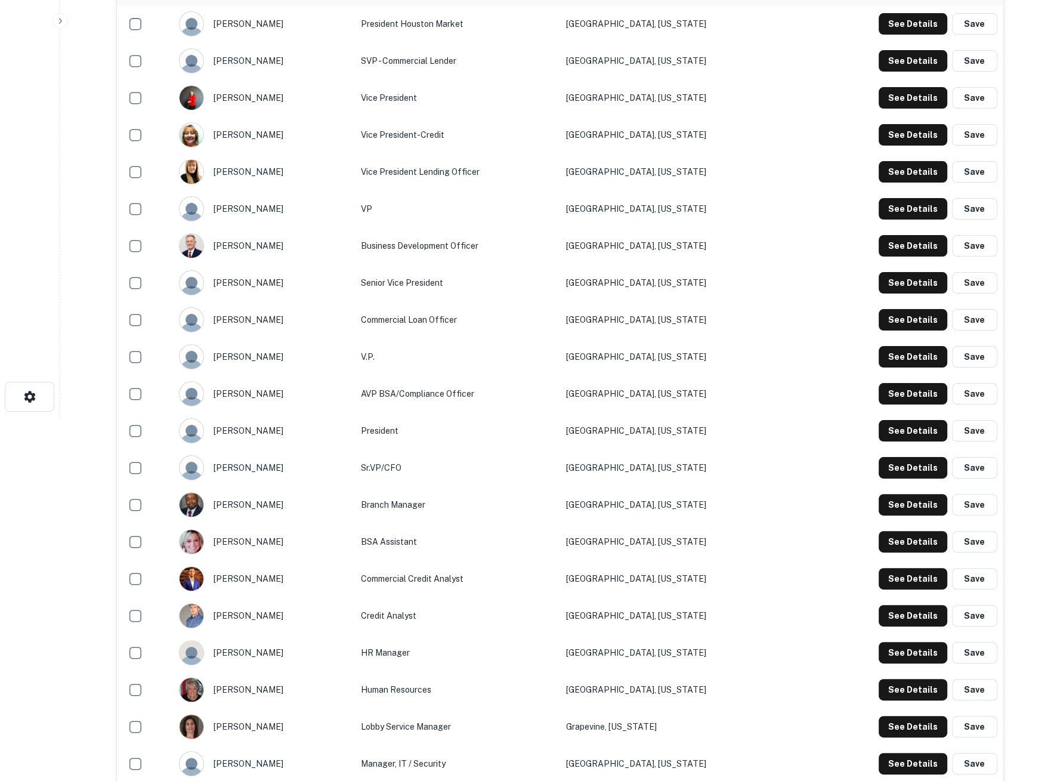
scroll to position [331, 0]
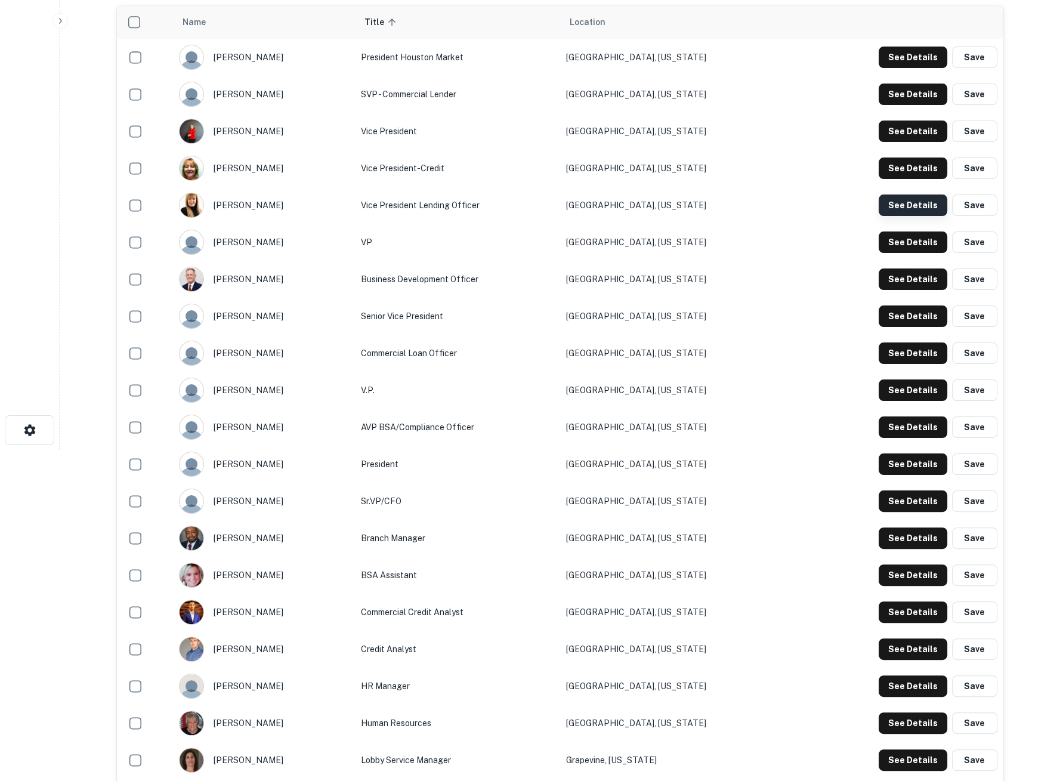
click at [912, 68] on button "See Details" at bounding box center [912, 57] width 69 height 21
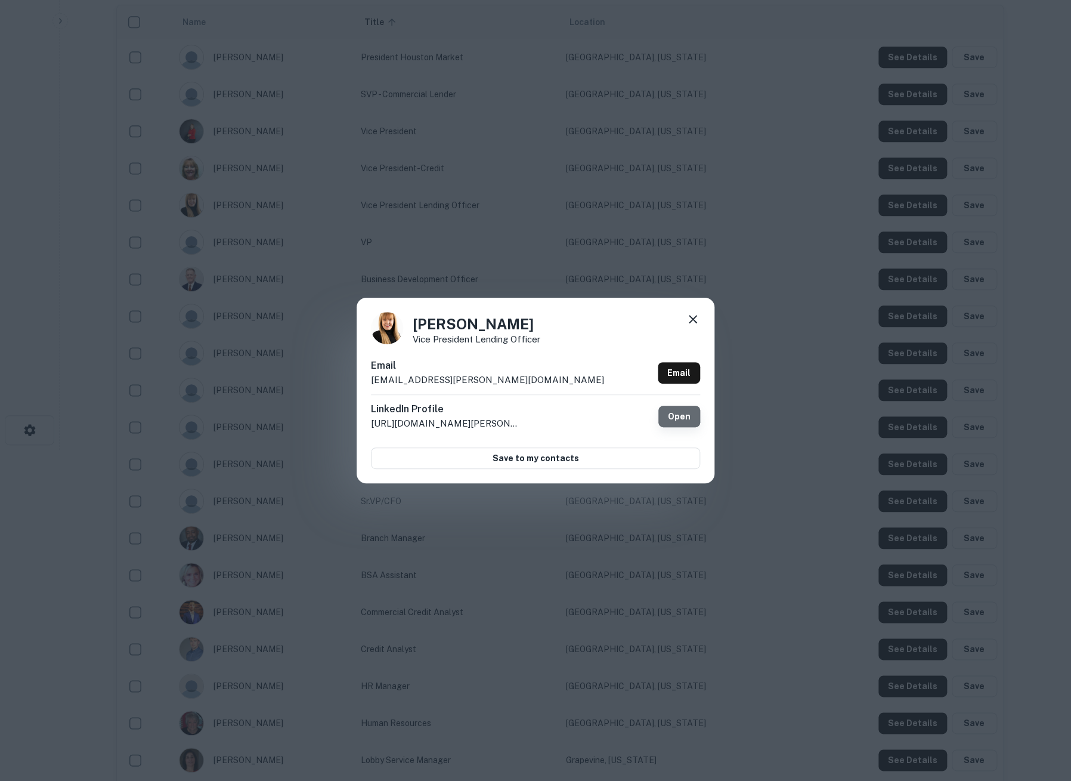
click at [673, 423] on link "Open" at bounding box center [679, 416] width 42 height 21
click at [689, 317] on icon at bounding box center [693, 319] width 14 height 14
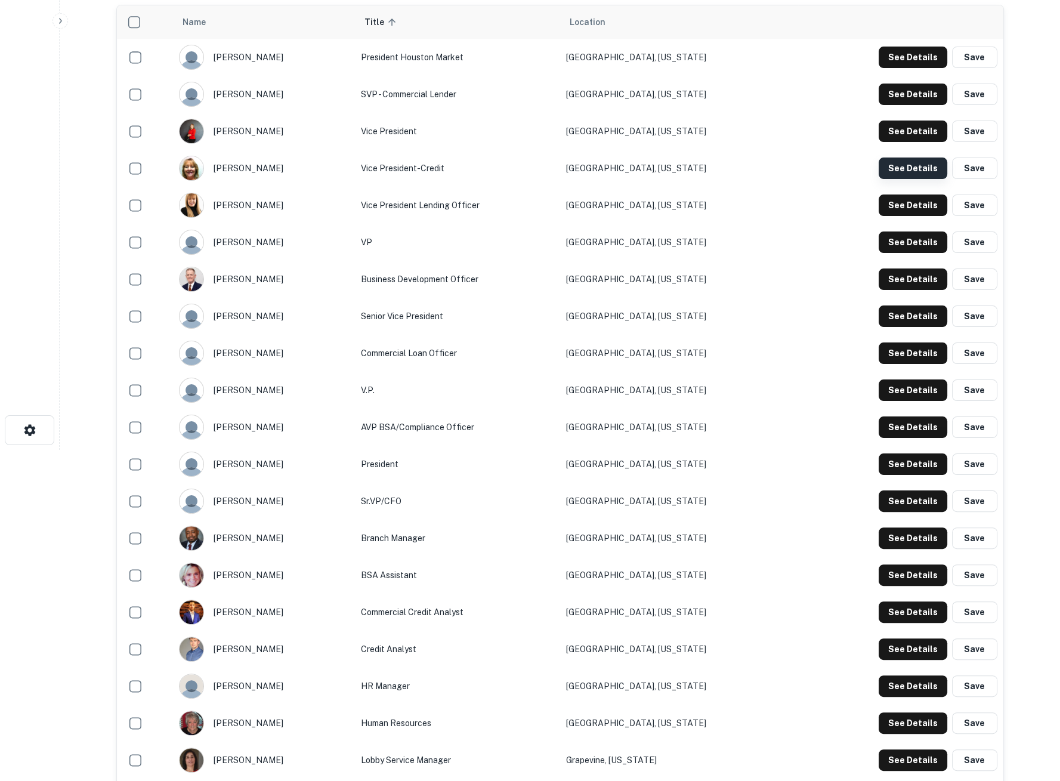
click at [905, 68] on button "See Details" at bounding box center [912, 57] width 69 height 21
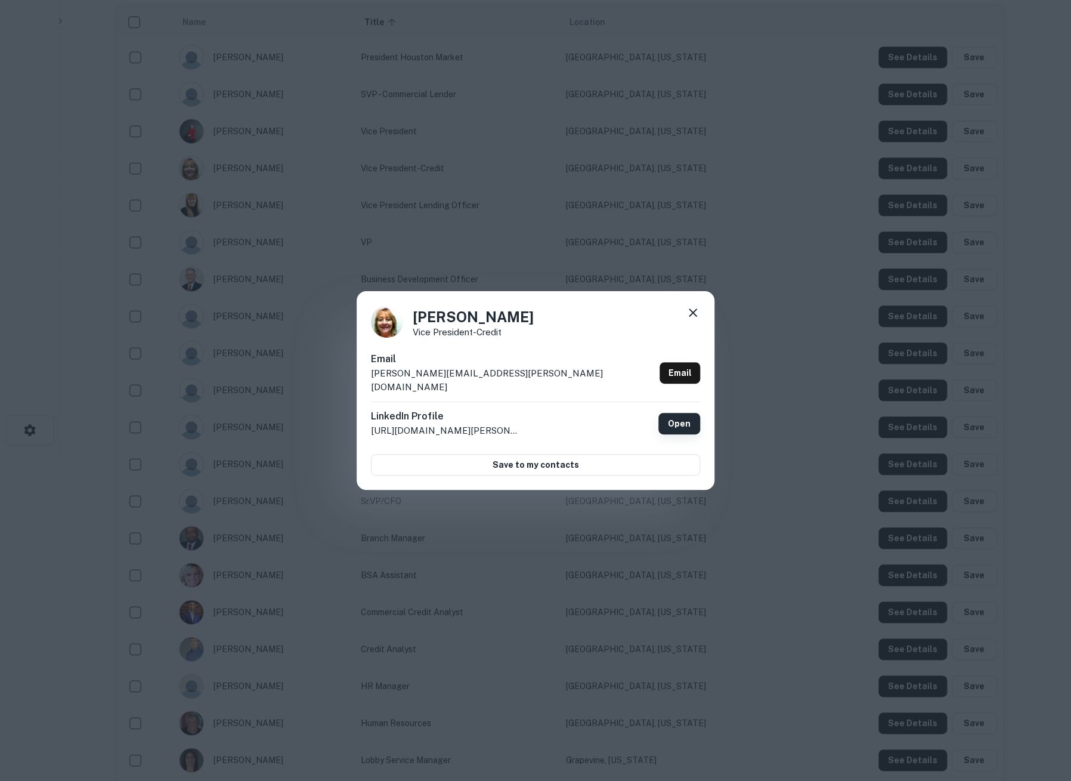
click at [676, 426] on link "Open" at bounding box center [679, 423] width 42 height 21
click at [691, 315] on icon at bounding box center [693, 312] width 14 height 14
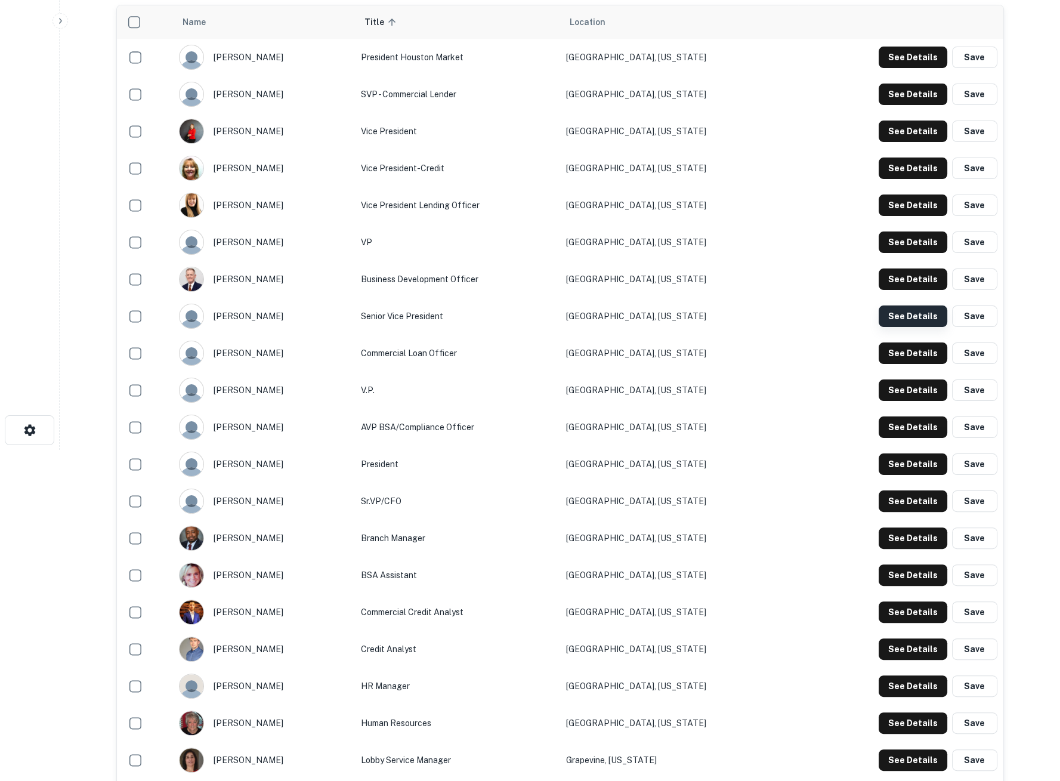
click at [905, 68] on button "See Details" at bounding box center [912, 57] width 69 height 21
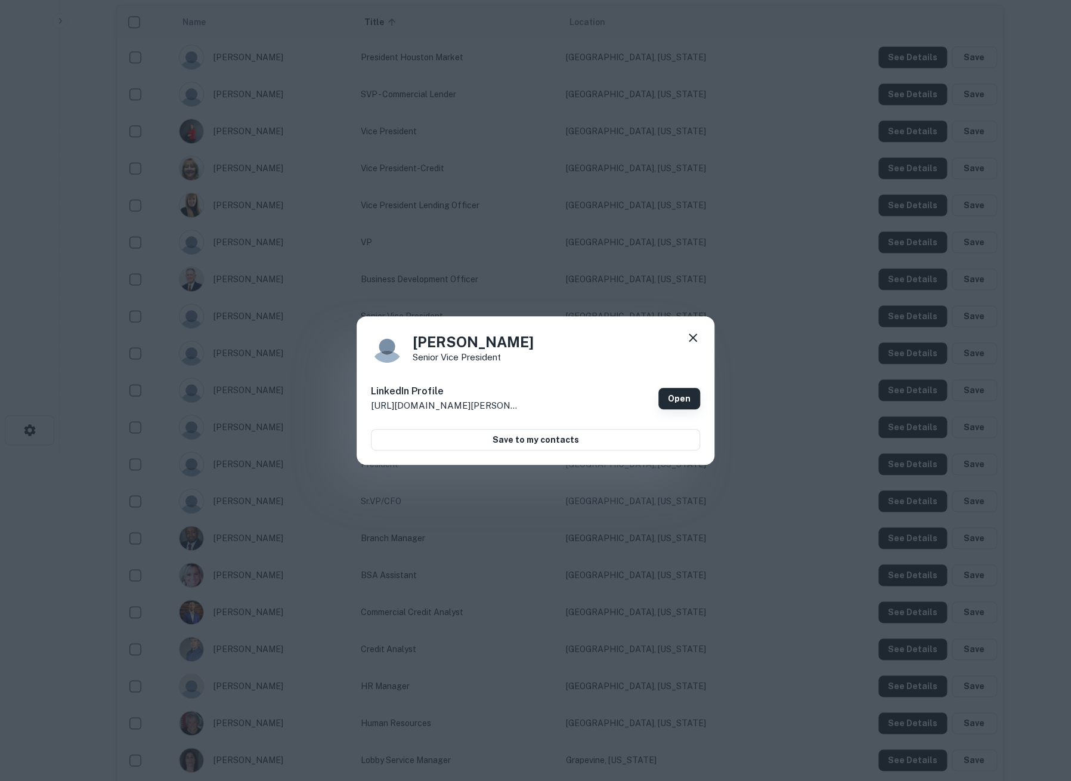
click at [686, 392] on link "Open" at bounding box center [679, 398] width 42 height 21
